Goal: Task Accomplishment & Management: Manage account settings

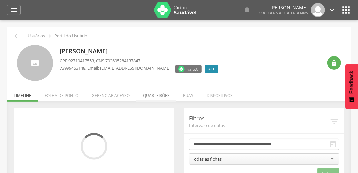
click at [147, 96] on li "Quarteirões" at bounding box center [156, 94] width 40 height 16
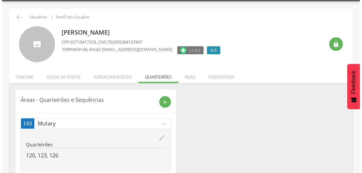
scroll to position [35, 0]
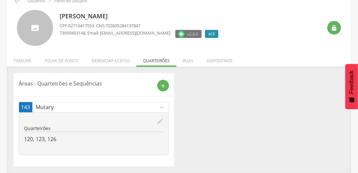
click at [161, 121] on icon "edit" at bounding box center [159, 121] width 7 height 7
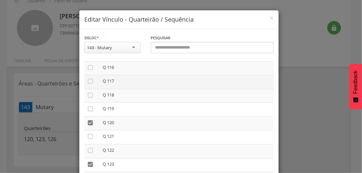
scroll to position [1625, 0]
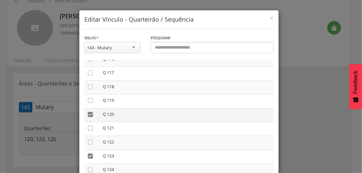
drag, startPoint x: 87, startPoint y: 121, endPoint x: 92, endPoint y: 123, distance: 5.1
click at [87, 118] on icon "" at bounding box center [90, 114] width 7 height 7
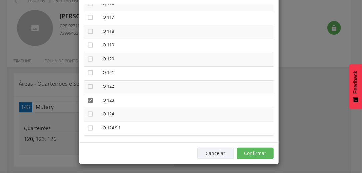
scroll to position [56, 0]
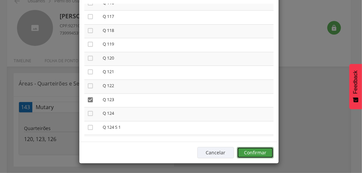
click at [259, 153] on button "Confirmar" at bounding box center [255, 152] width 37 height 11
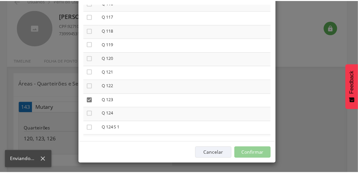
scroll to position [24, 0]
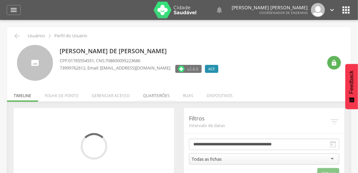
click at [159, 97] on li "Quarteirões" at bounding box center [156, 94] width 40 height 16
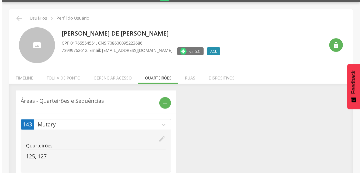
scroll to position [35, 0]
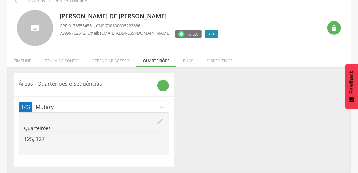
click at [162, 120] on icon "edit" at bounding box center [159, 121] width 7 height 7
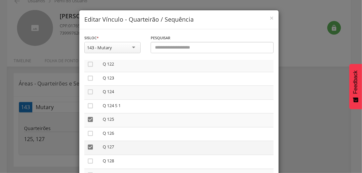
scroll to position [1705, 0]
click at [88, 121] on icon "" at bounding box center [90, 117] width 7 height 7
click at [89, 149] on icon "" at bounding box center [90, 145] width 7 height 7
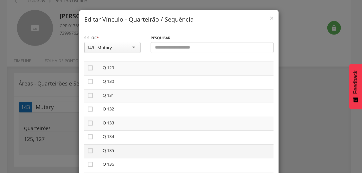
scroll to position [1812, 0]
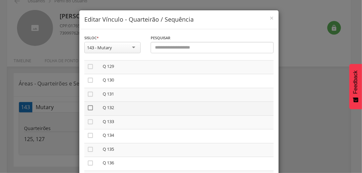
click at [88, 111] on icon "" at bounding box center [90, 108] width 7 height 7
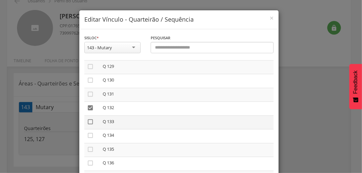
click at [89, 125] on icon "" at bounding box center [90, 122] width 7 height 7
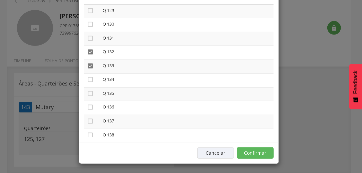
scroll to position [56, 0]
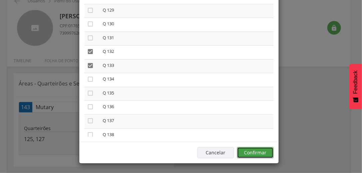
click at [264, 154] on button "Confirmar" at bounding box center [255, 152] width 37 height 11
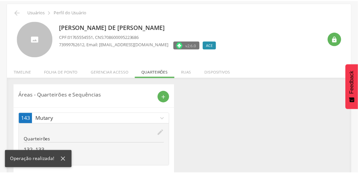
scroll to position [35, 0]
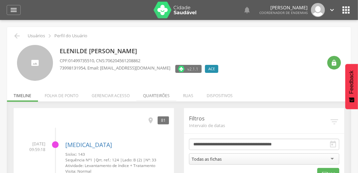
click at [159, 95] on li "Quarteirões" at bounding box center [156, 94] width 40 height 16
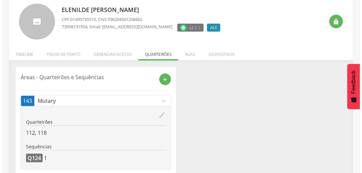
scroll to position [53, 0]
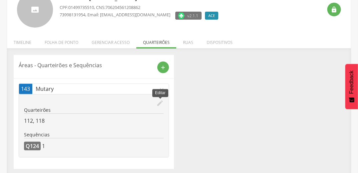
click at [160, 104] on icon "edit" at bounding box center [159, 103] width 7 height 7
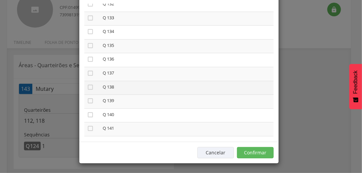
scroll to position [1849, 0]
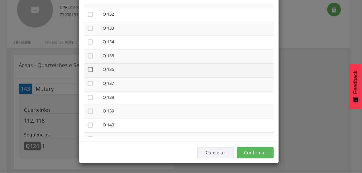
click at [88, 73] on icon "" at bounding box center [90, 69] width 7 height 7
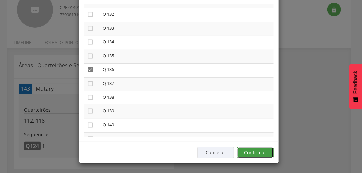
click at [269, 154] on button "Confirmar" at bounding box center [255, 152] width 37 height 11
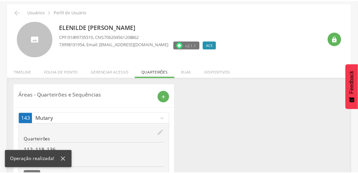
scroll to position [53, 0]
